Goal: Task Accomplishment & Management: Use online tool/utility

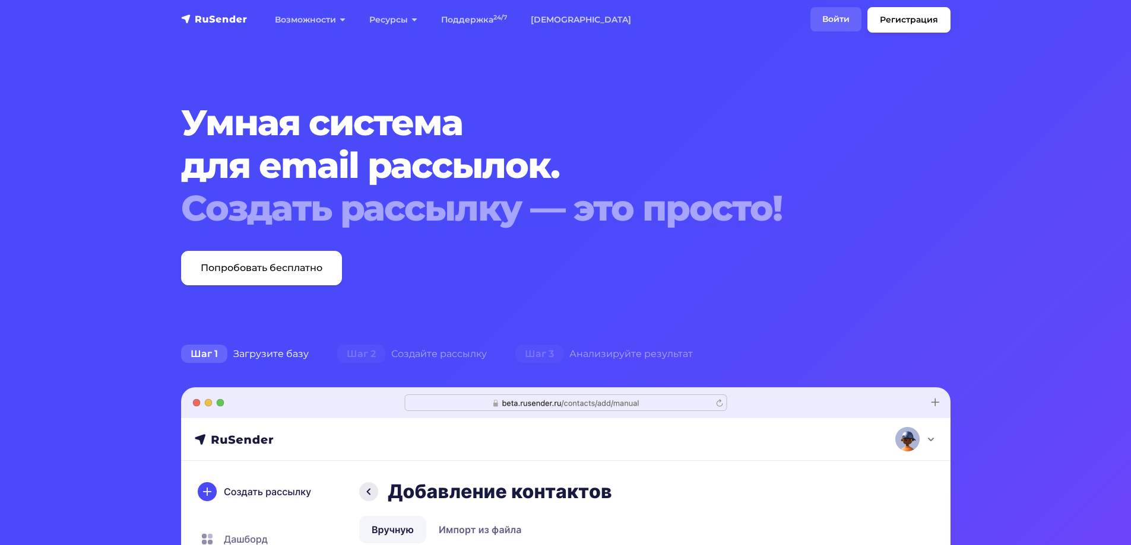
click at [850, 18] on link "Войти" at bounding box center [835, 19] width 51 height 24
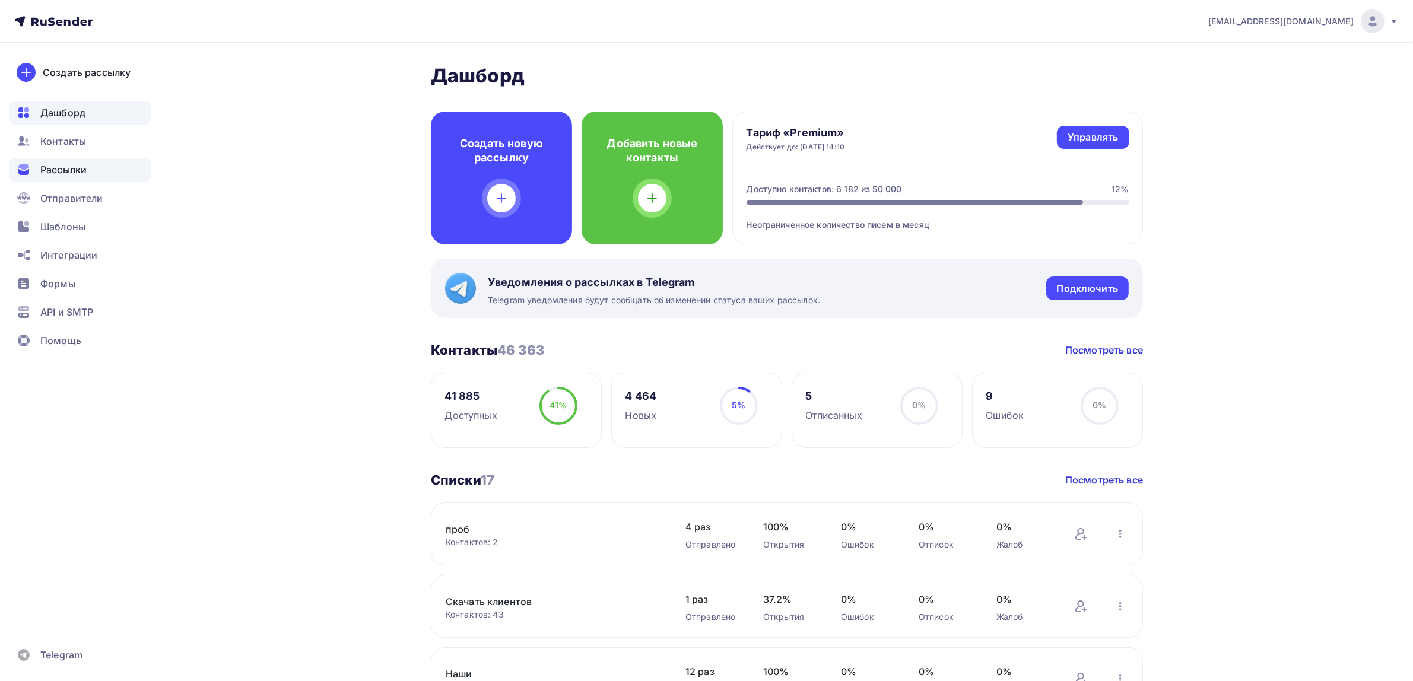
click at [46, 173] on span "Рассылки" at bounding box center [63, 170] width 46 height 14
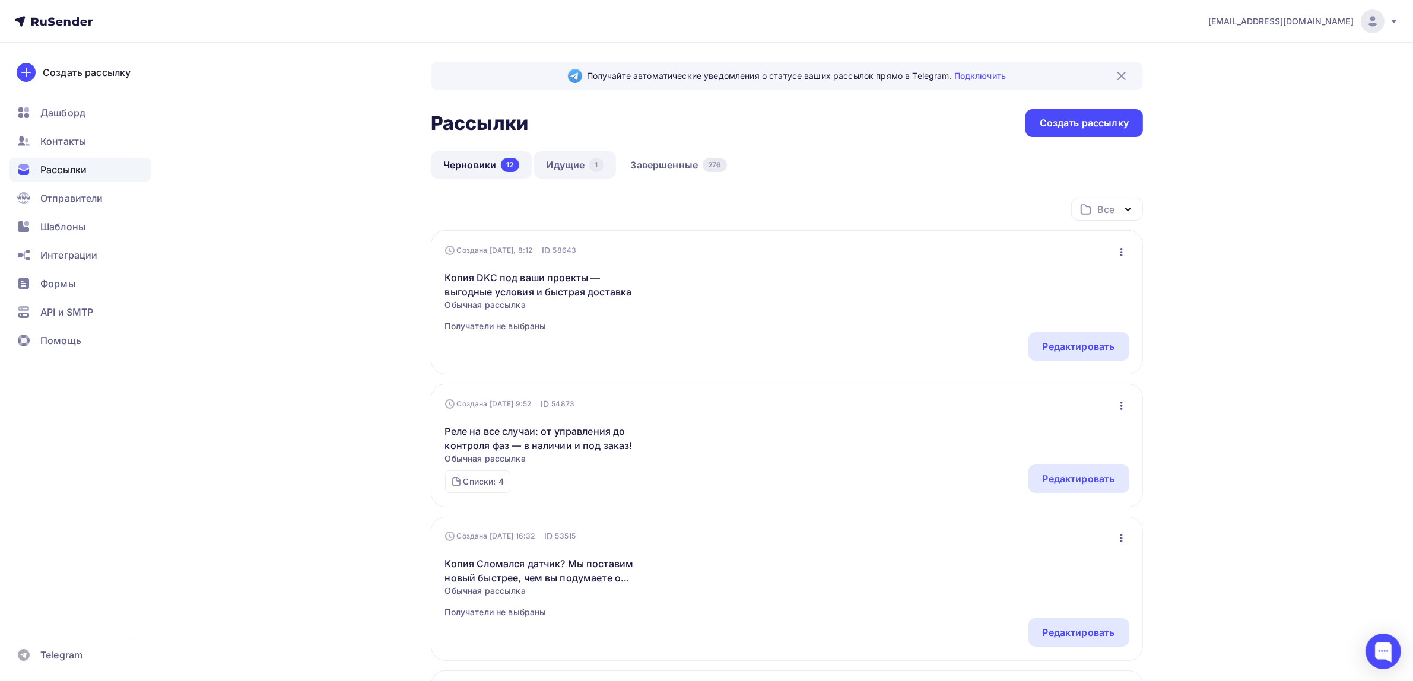
click at [564, 162] on link "Идущие 1" at bounding box center [575, 164] width 82 height 27
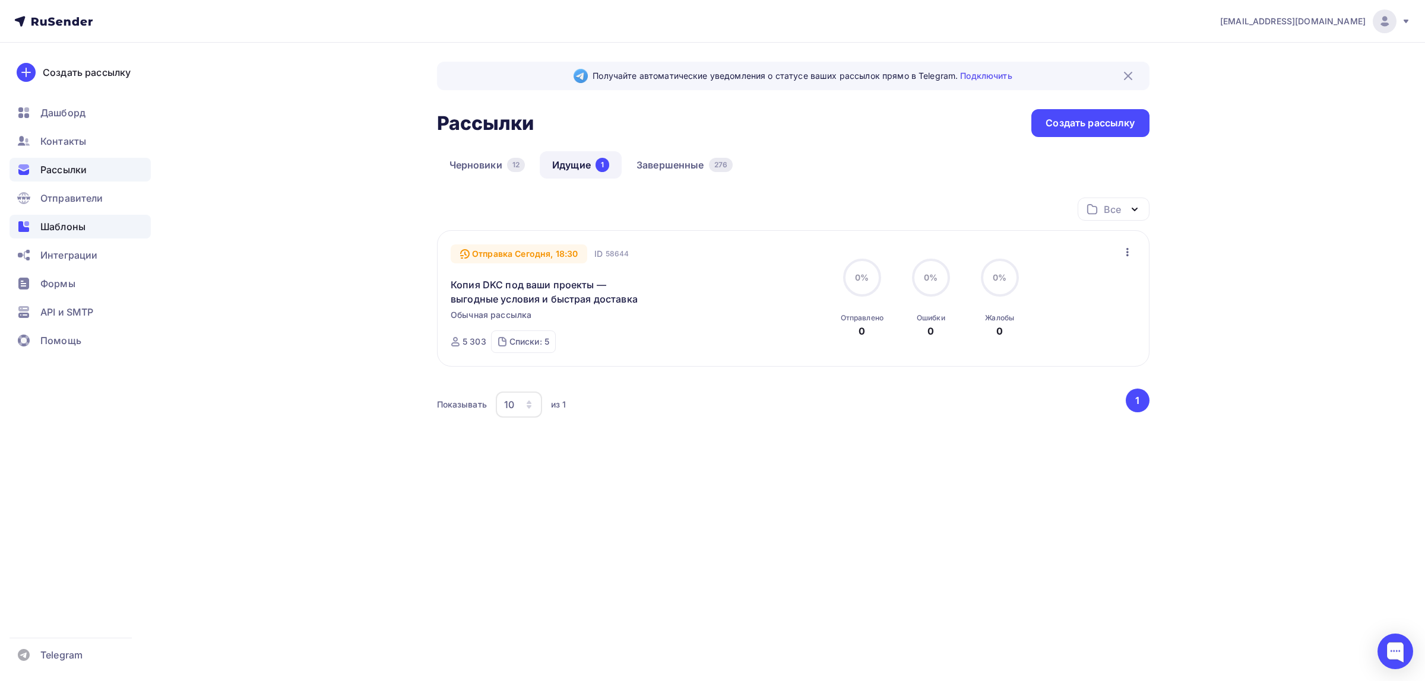
click at [129, 227] on div "Шаблоны" at bounding box center [79, 227] width 141 height 24
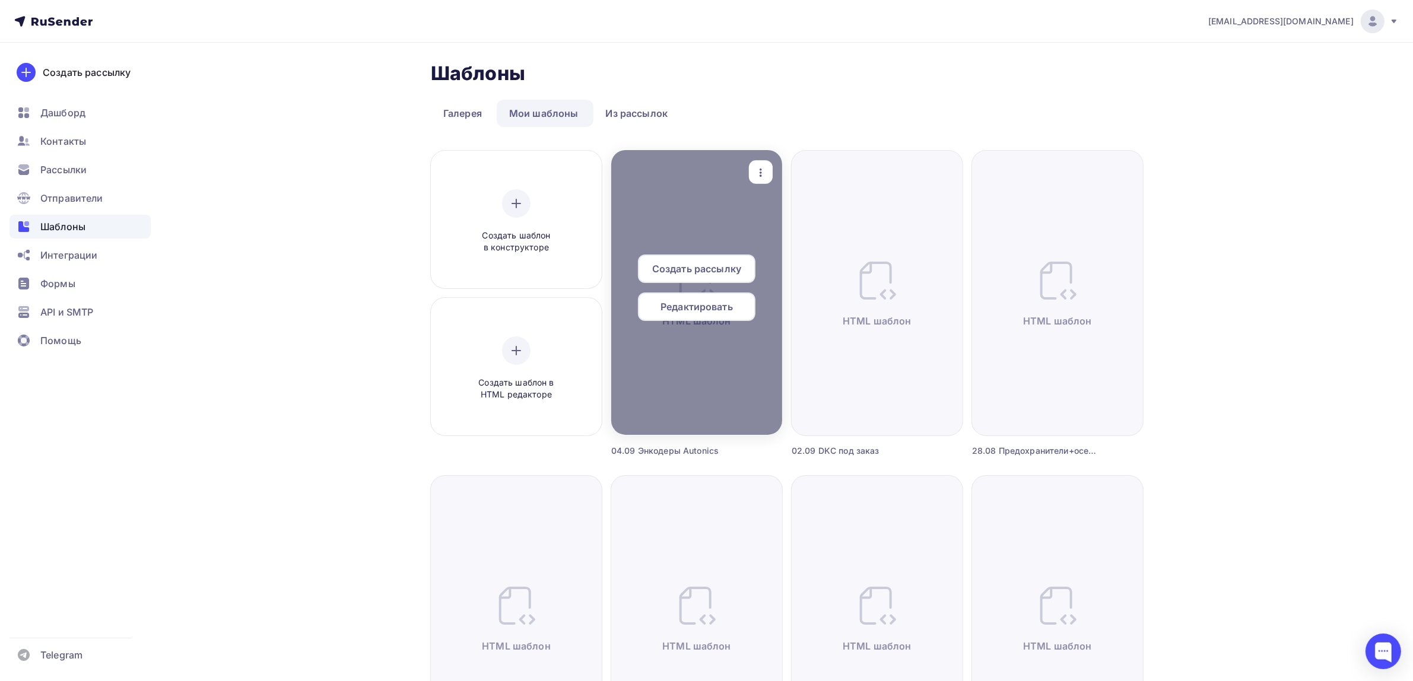
click at [755, 177] on icon "button" at bounding box center [761, 173] width 14 height 14
click at [794, 236] on div "Предпросмотр" at bounding box center [822, 231] width 73 height 14
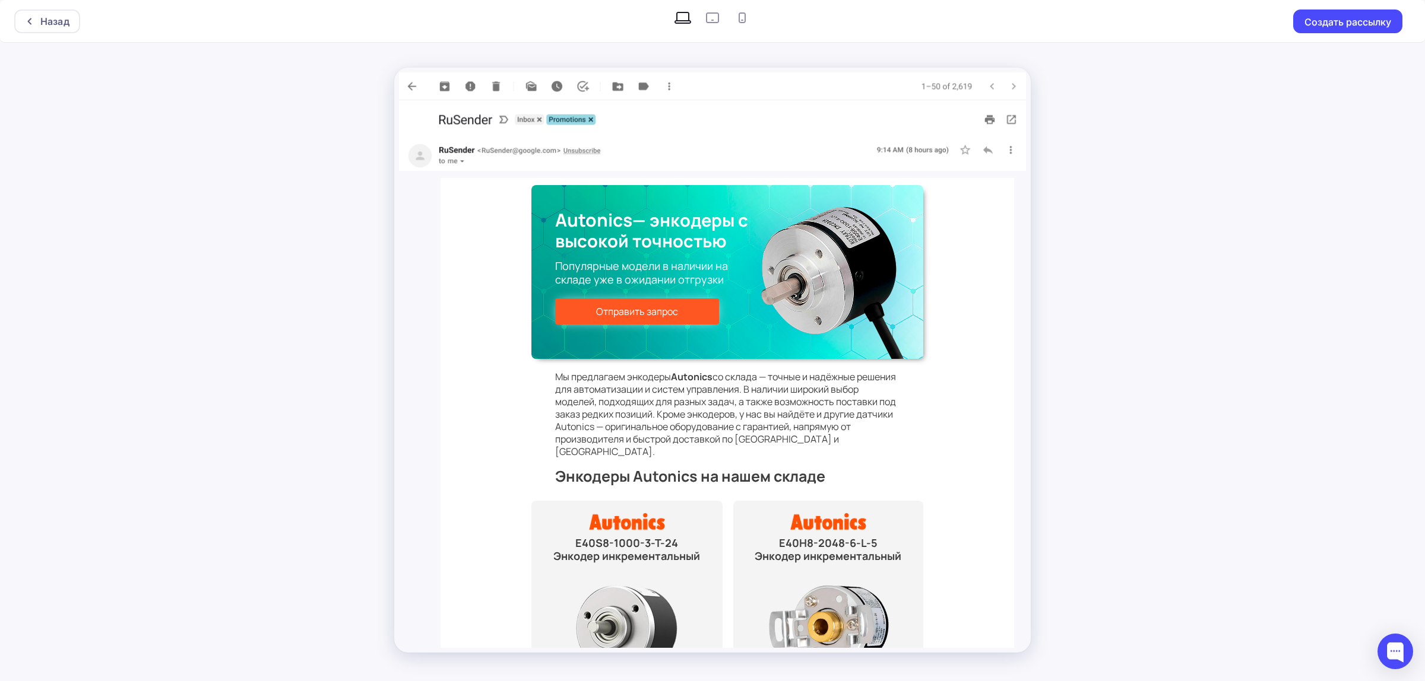
scroll to position [74, 0]
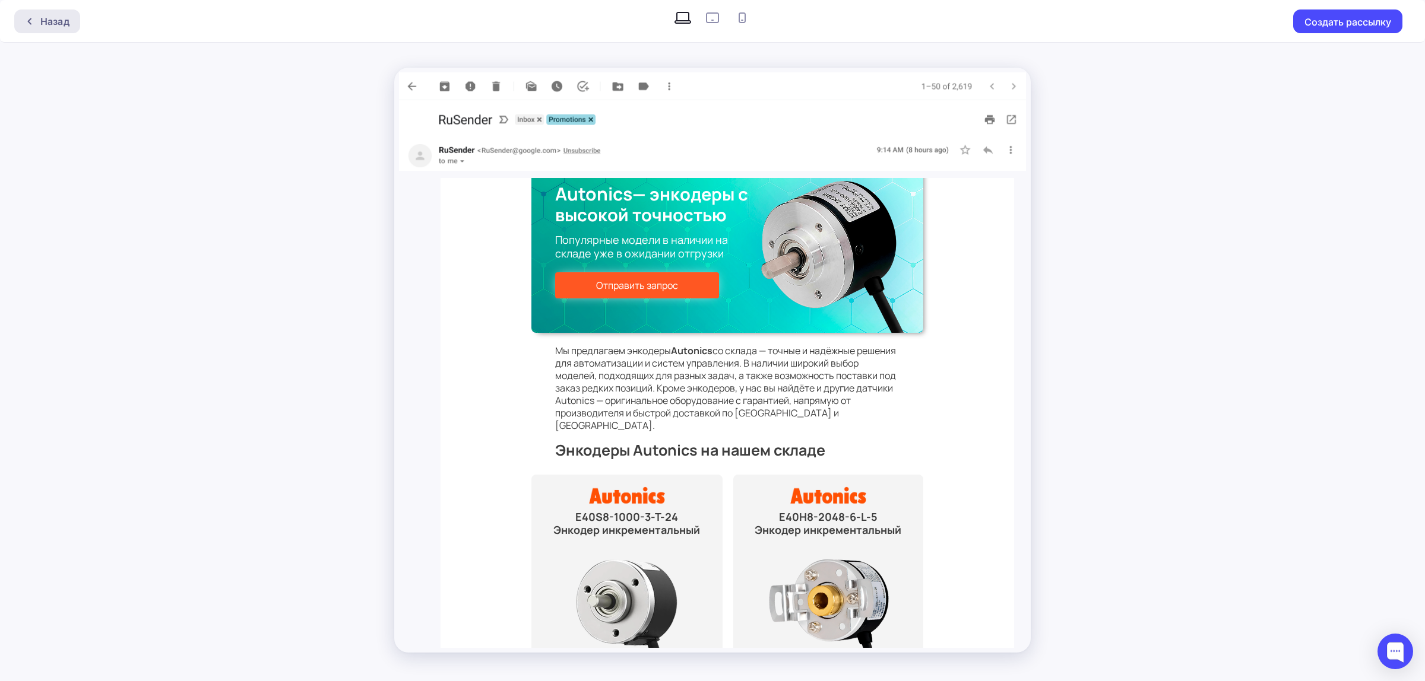
click at [53, 16] on div "Назад" at bounding box center [54, 21] width 29 height 14
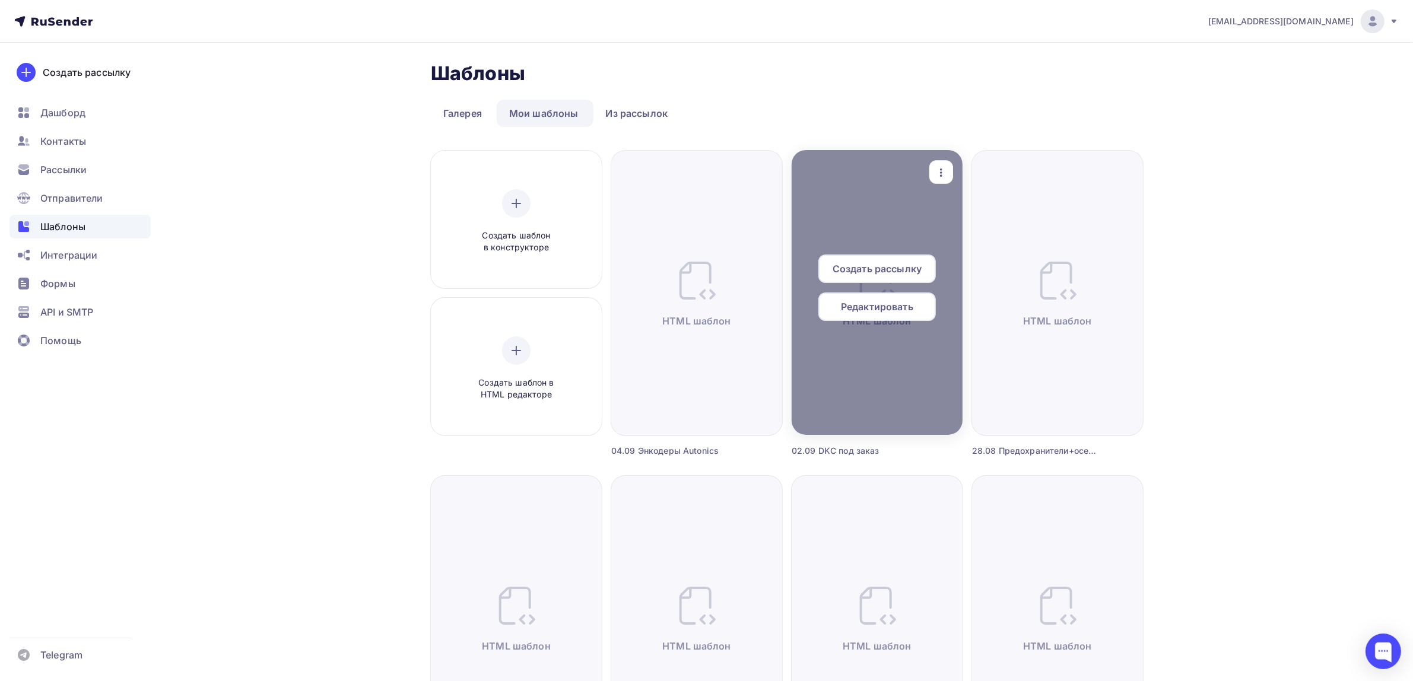
click at [935, 176] on icon "button" at bounding box center [941, 173] width 14 height 14
click at [963, 221] on link "Предпросмотр" at bounding box center [996, 231] width 119 height 24
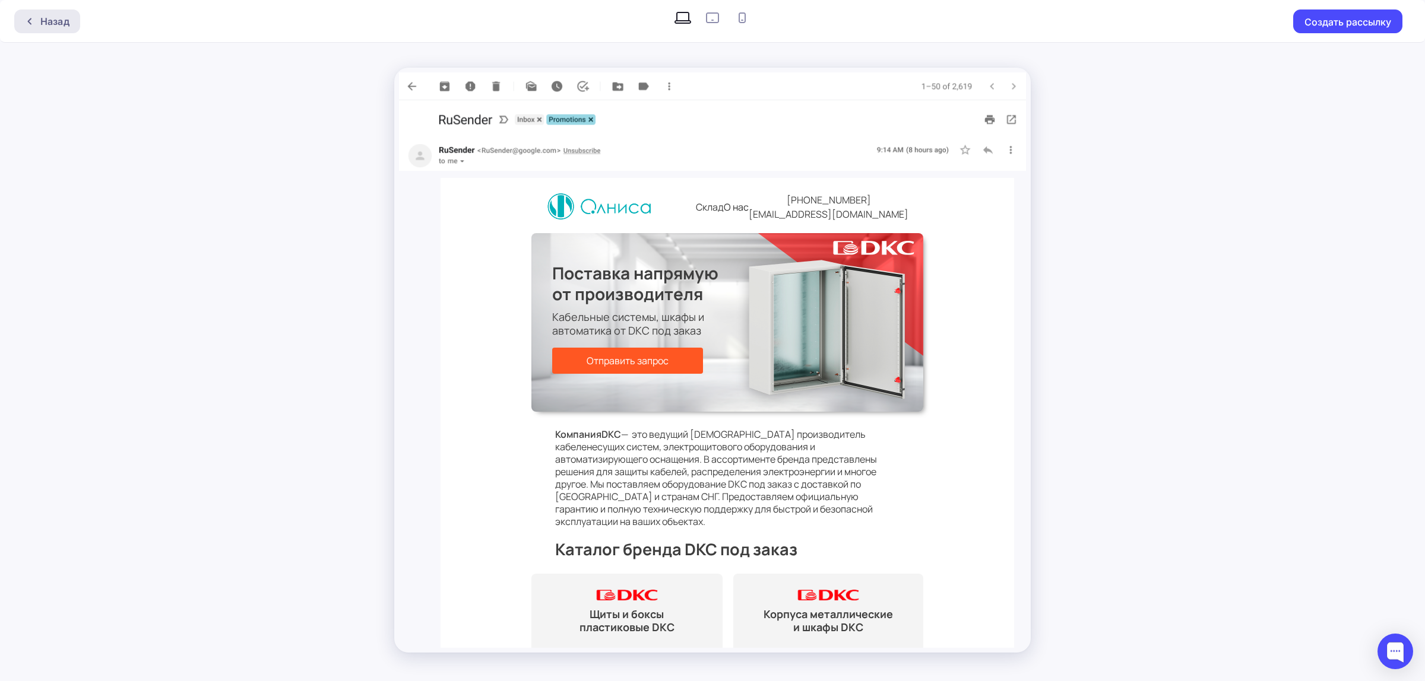
click at [54, 18] on div "Назад" at bounding box center [54, 21] width 29 height 14
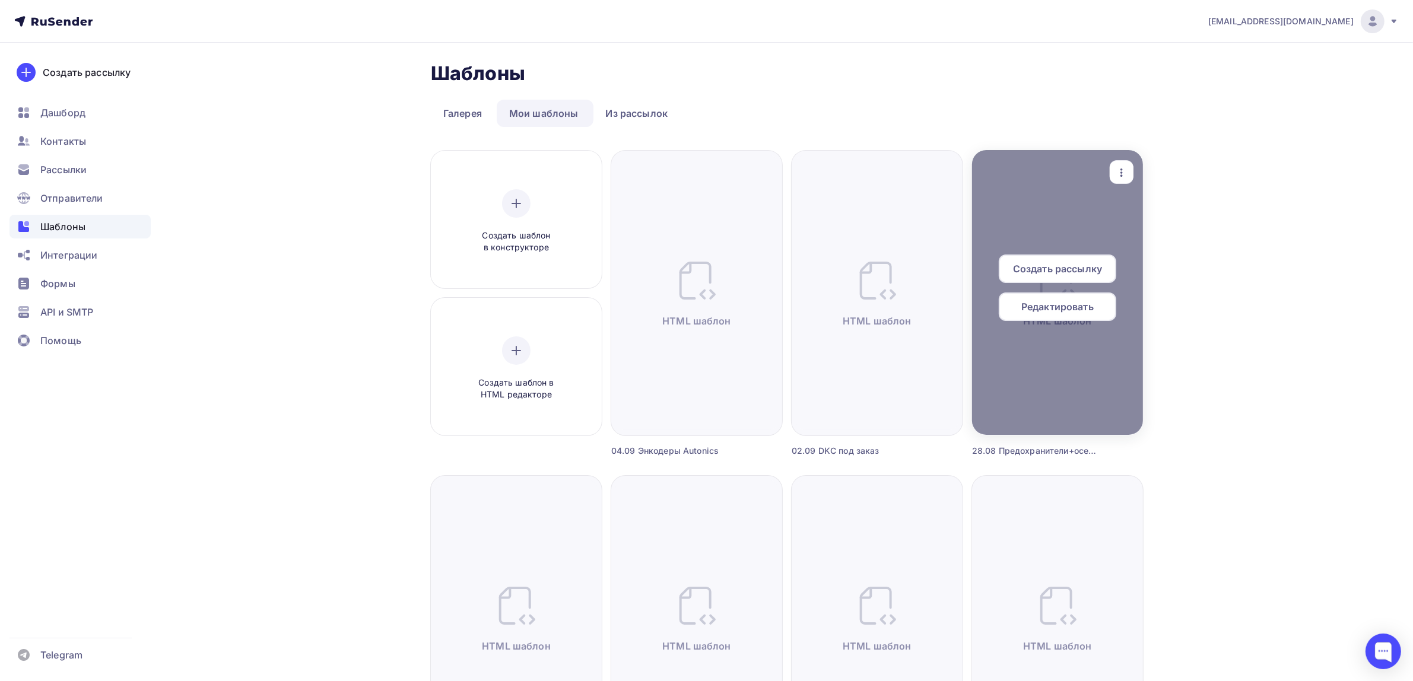
click at [1126, 175] on icon "button" at bounding box center [1122, 173] width 14 height 14
click at [1141, 224] on div "Предпросмотр" at bounding box center [1173, 231] width 96 height 14
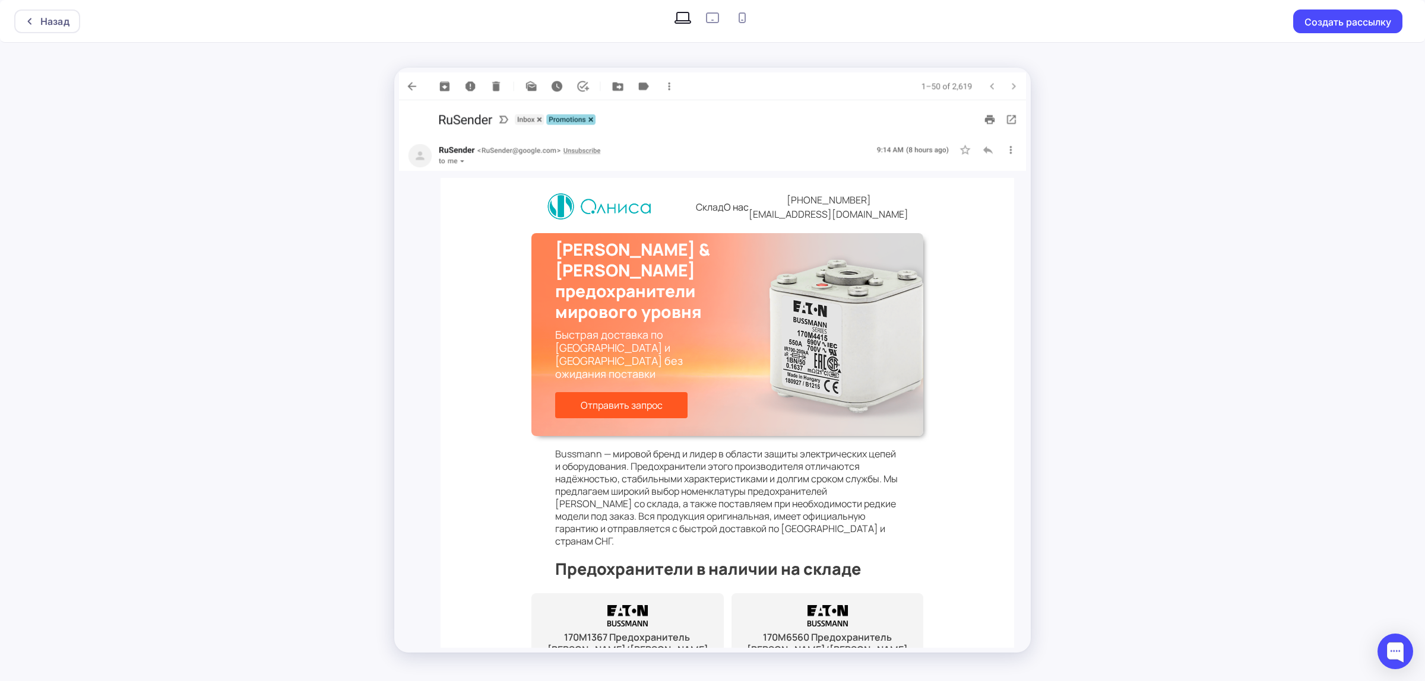
click at [1067, 304] on div "Назад Создать рассылку" at bounding box center [712, 340] width 1425 height 681
